Goal: Information Seeking & Learning: Learn about a topic

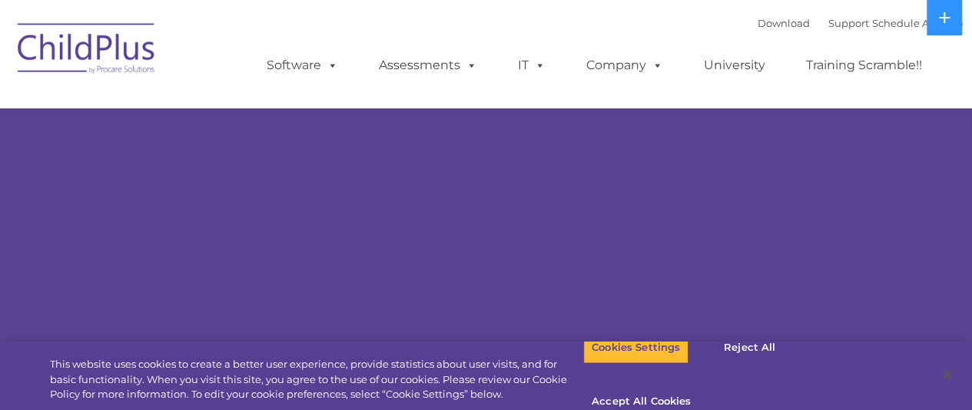
select select "MEDIUM"
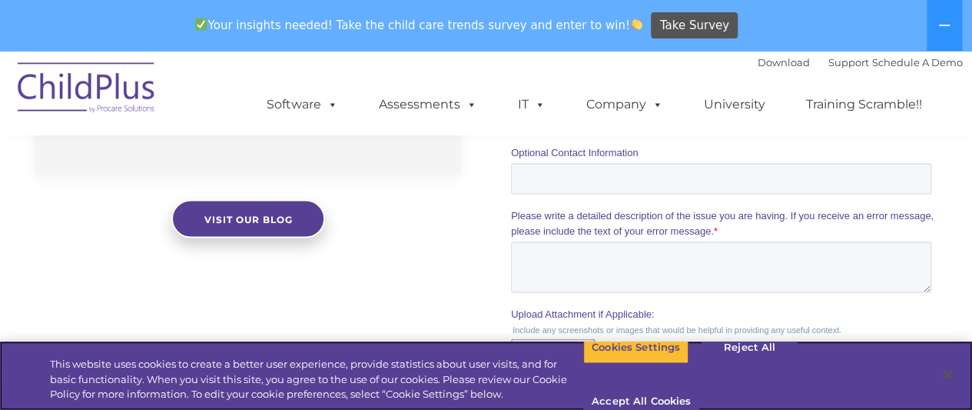
scroll to position [1407, 0]
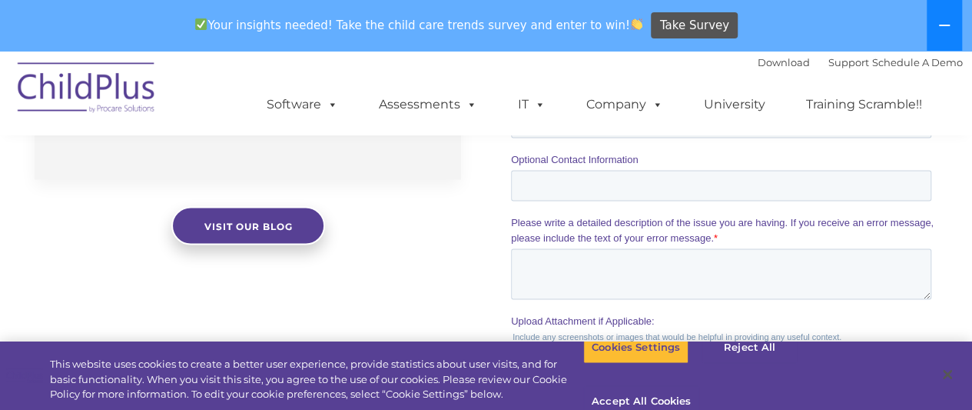
click at [952, 24] on button at bounding box center [944, 25] width 35 height 51
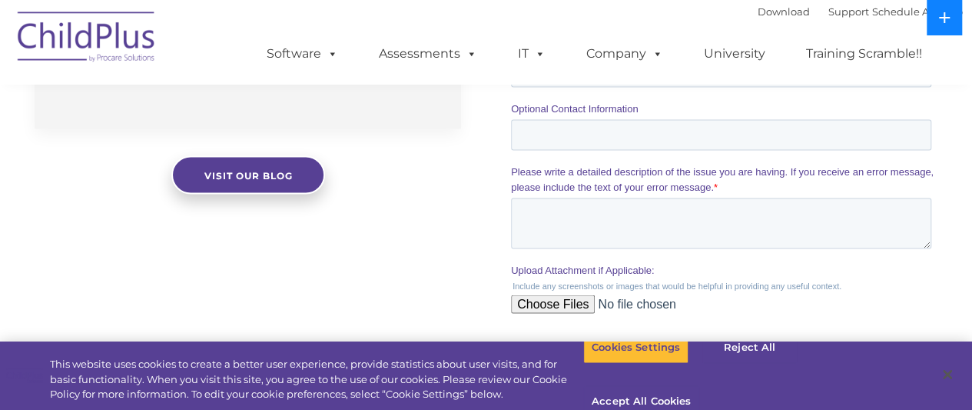
click at [952, 24] on button at bounding box center [944, 17] width 35 height 35
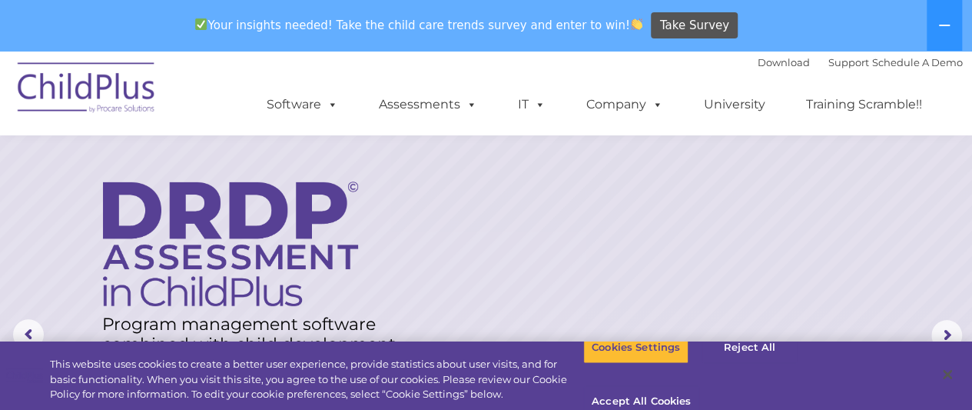
scroll to position [0, 0]
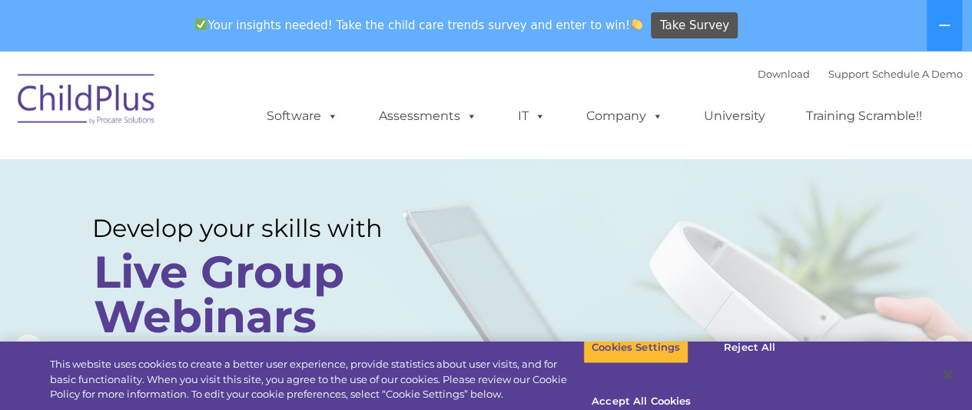
click at [101, 98] on img at bounding box center [87, 101] width 154 height 77
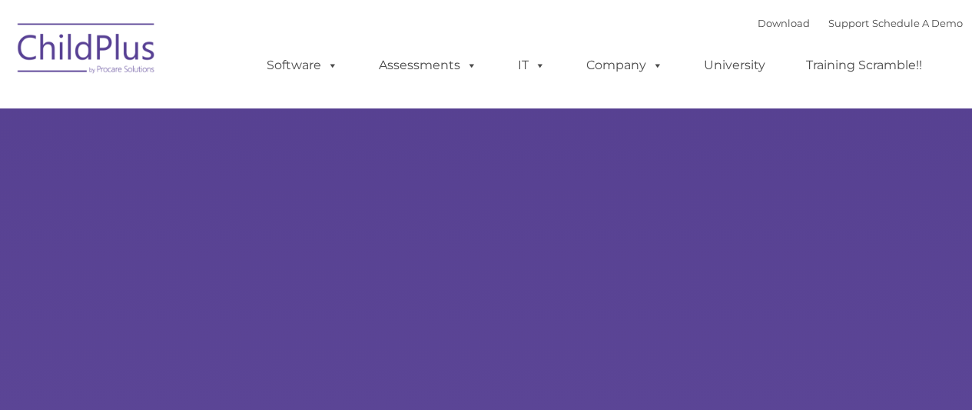
type input ""
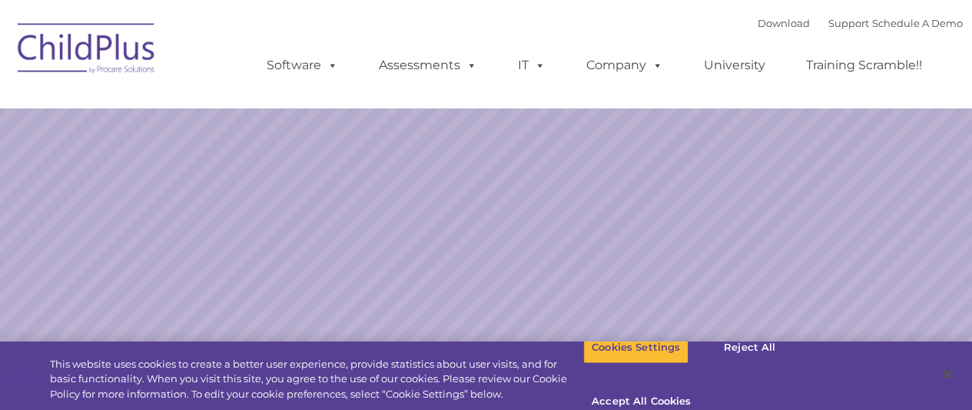
select select "MEDIUM"
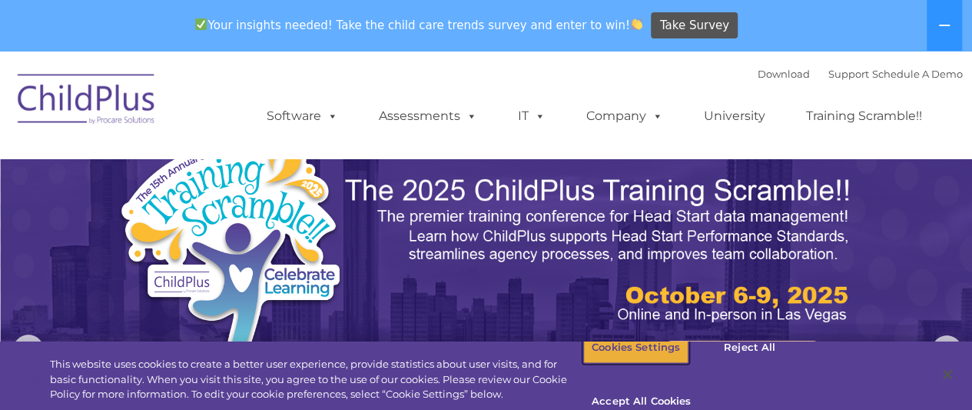
click at [621, 364] on button "Cookies Settings" at bounding box center [635, 347] width 105 height 32
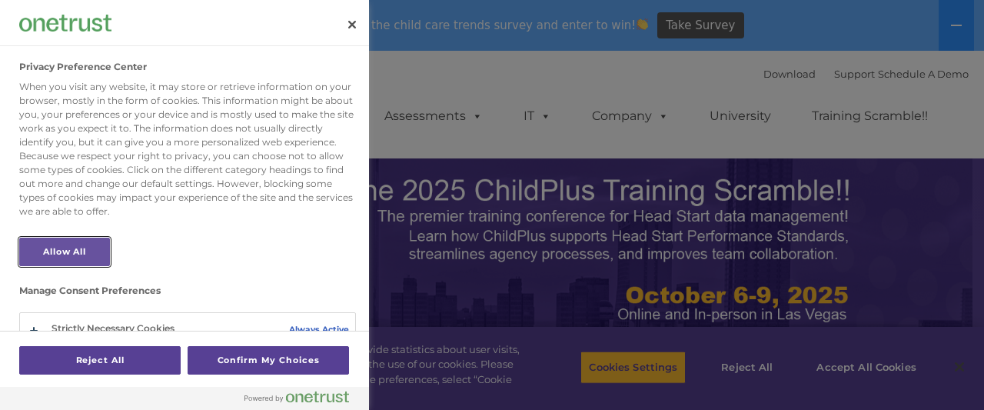
click at [71, 249] on button "Allow All" at bounding box center [64, 252] width 91 height 28
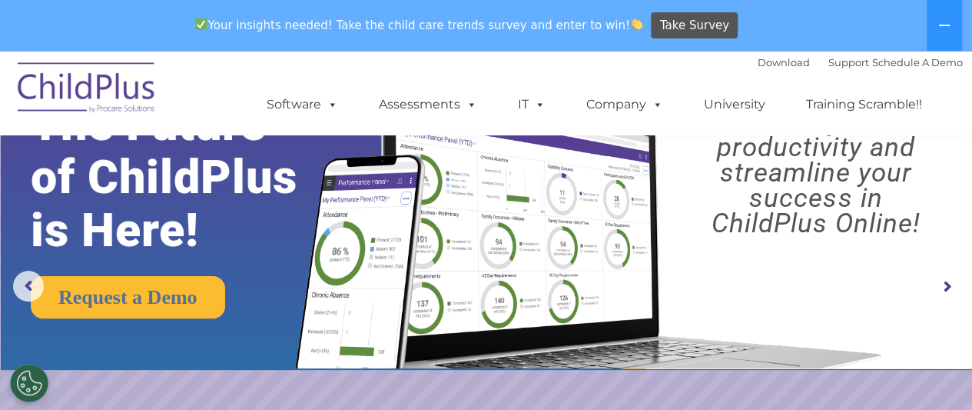
scroll to position [61, 0]
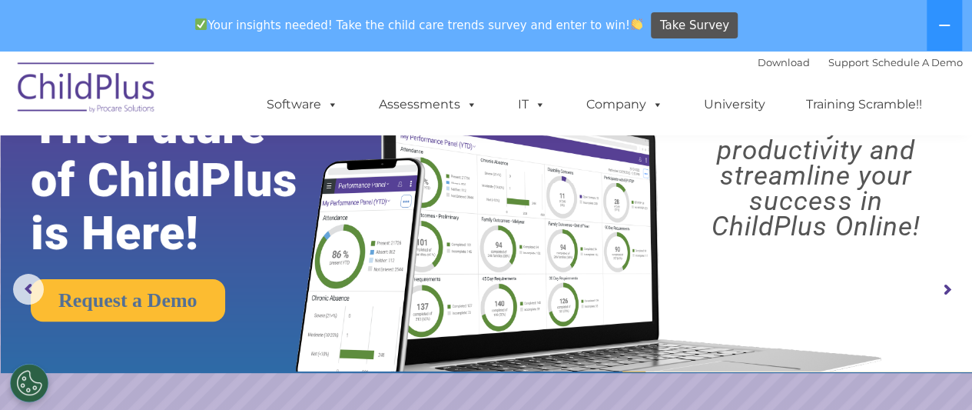
click at [943, 290] on rs-arrow at bounding box center [947, 289] width 31 height 31
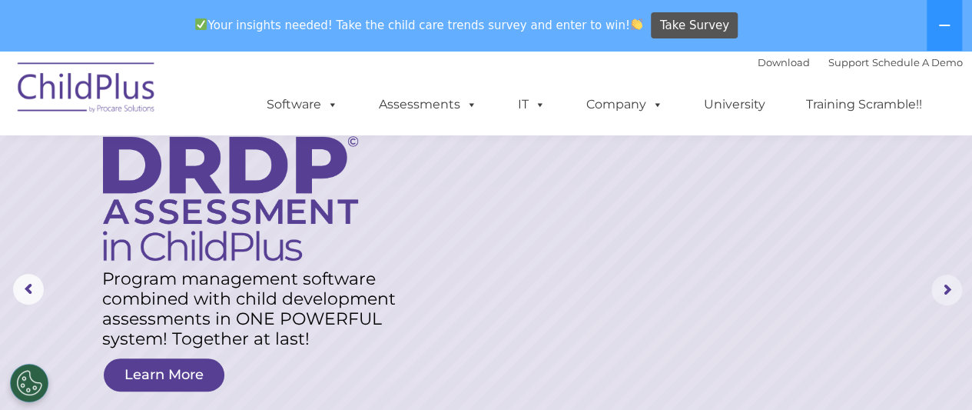
click at [943, 290] on rs-arrow at bounding box center [947, 289] width 31 height 31
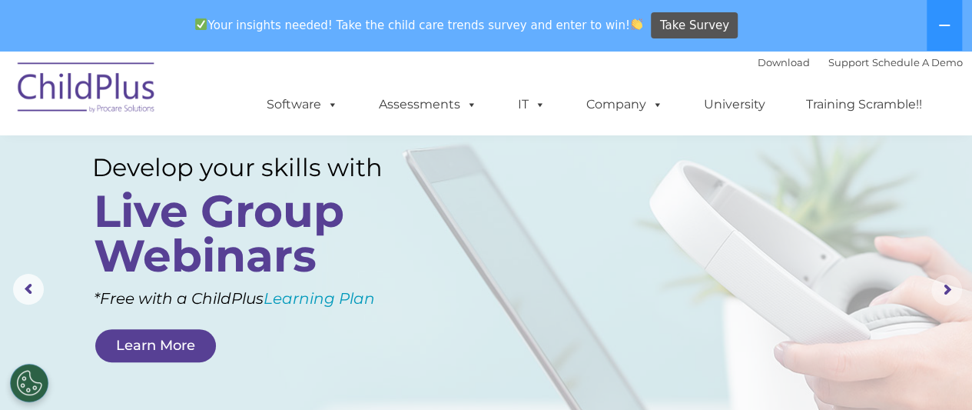
click at [943, 290] on rs-arrow at bounding box center [947, 289] width 31 height 31
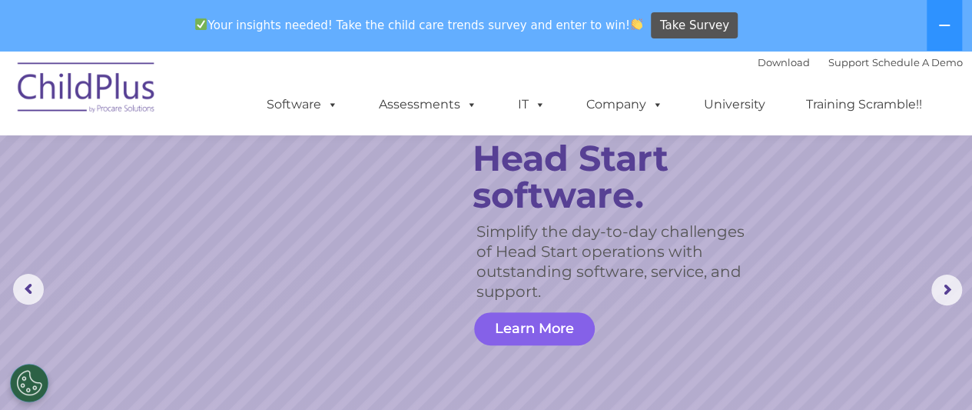
click at [545, 324] on link "Learn More" at bounding box center [534, 328] width 121 height 33
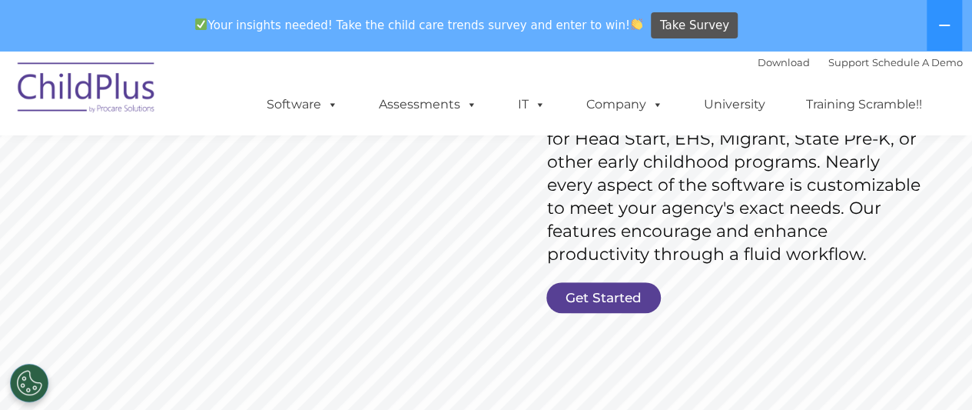
scroll to position [221, 0]
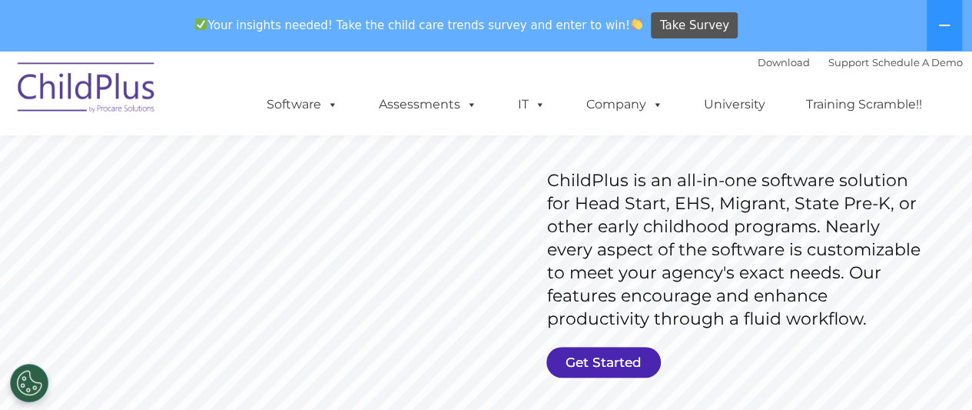
click at [606, 356] on link "Get Started" at bounding box center [603, 362] width 115 height 31
